Goal: Transaction & Acquisition: Purchase product/service

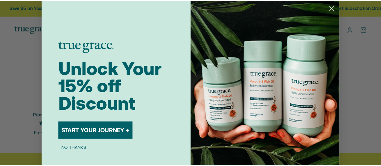
scroll to position [27, 0]
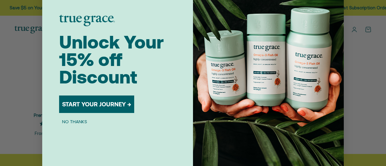
click at [78, 122] on button "NO THANKS" at bounding box center [74, 121] width 31 height 7
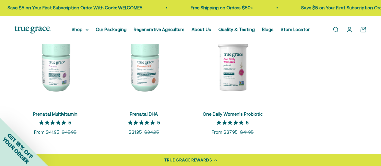
click at [52, 78] on img at bounding box center [55, 64] width 82 height 82
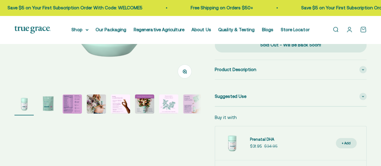
click at [68, 106] on img "Go to item 3" at bounding box center [72, 103] width 19 height 19
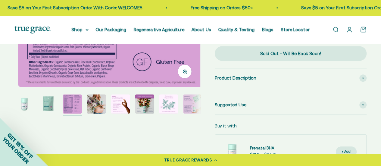
select select "3"
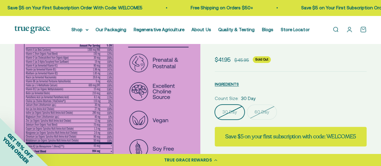
scroll to position [48, 0]
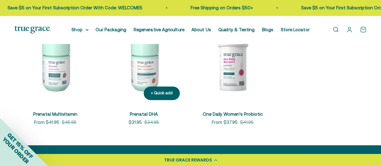
click at [143, 75] on img at bounding box center [144, 64] width 82 height 82
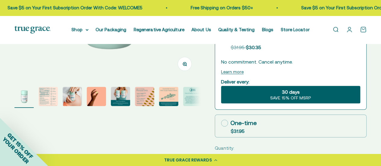
select select "3"
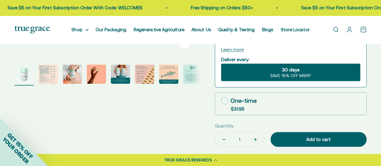
scroll to position [187, 0]
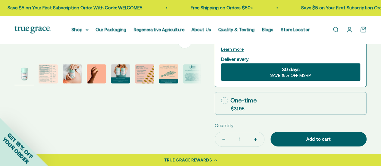
click at [47, 77] on img "Go to item 2" at bounding box center [48, 73] width 19 height 19
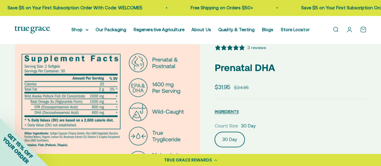
scroll to position [14, 0]
